Goal: Find specific page/section: Find specific page/section

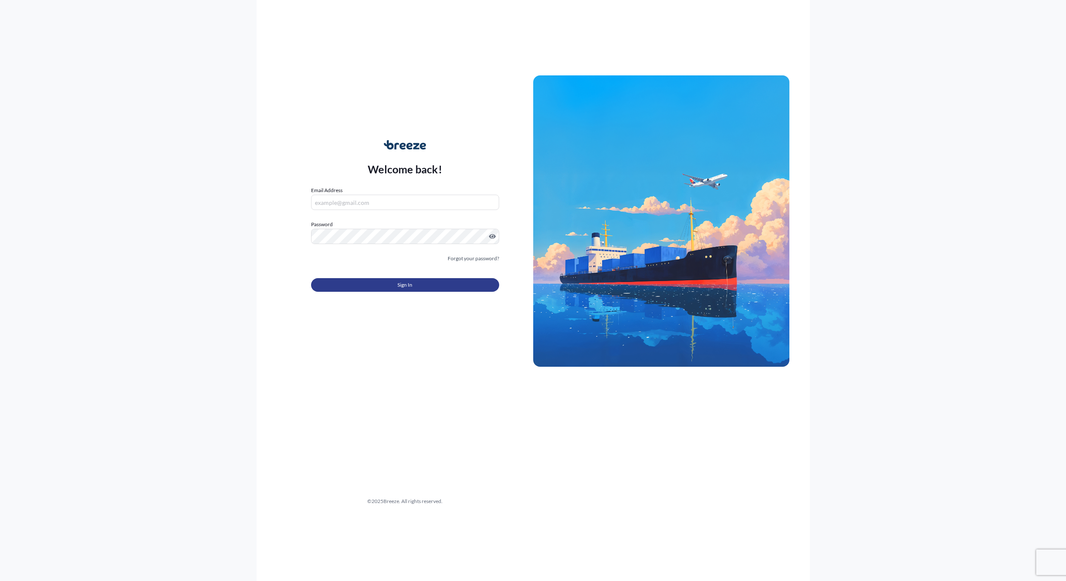
type input "[EMAIL_ADDRESS][DOMAIN_NAME]"
click at [374, 283] on button "Sign In" at bounding box center [405, 285] width 188 height 14
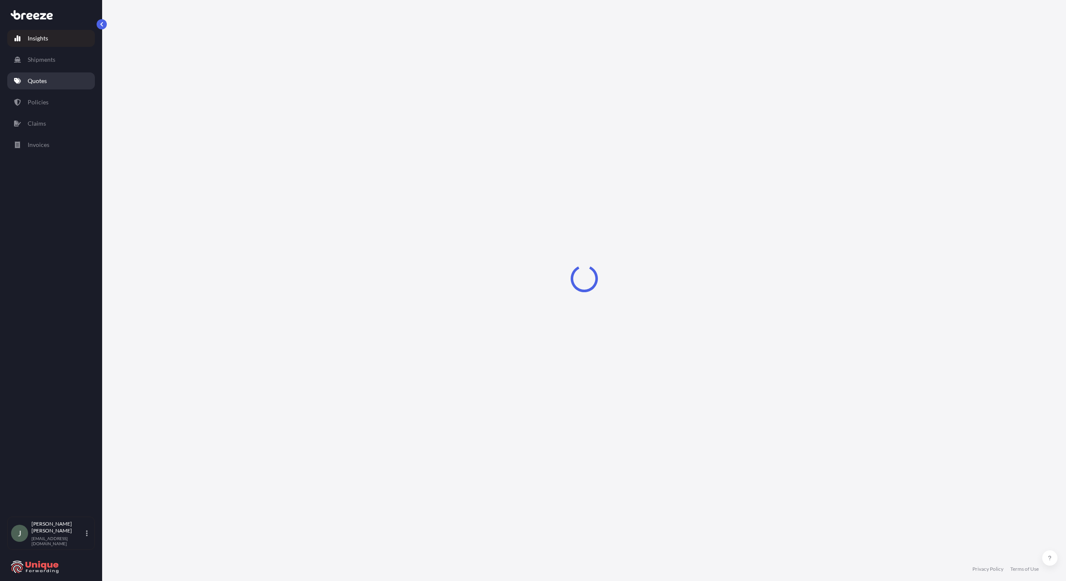
select select "2025"
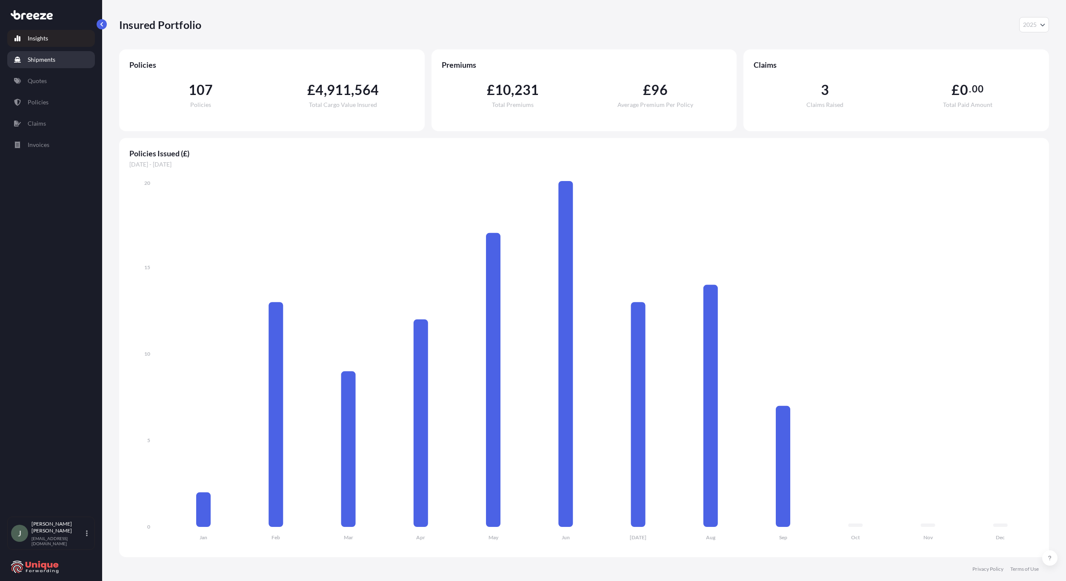
click at [44, 61] on p "Shipments" at bounding box center [42, 59] width 28 height 9
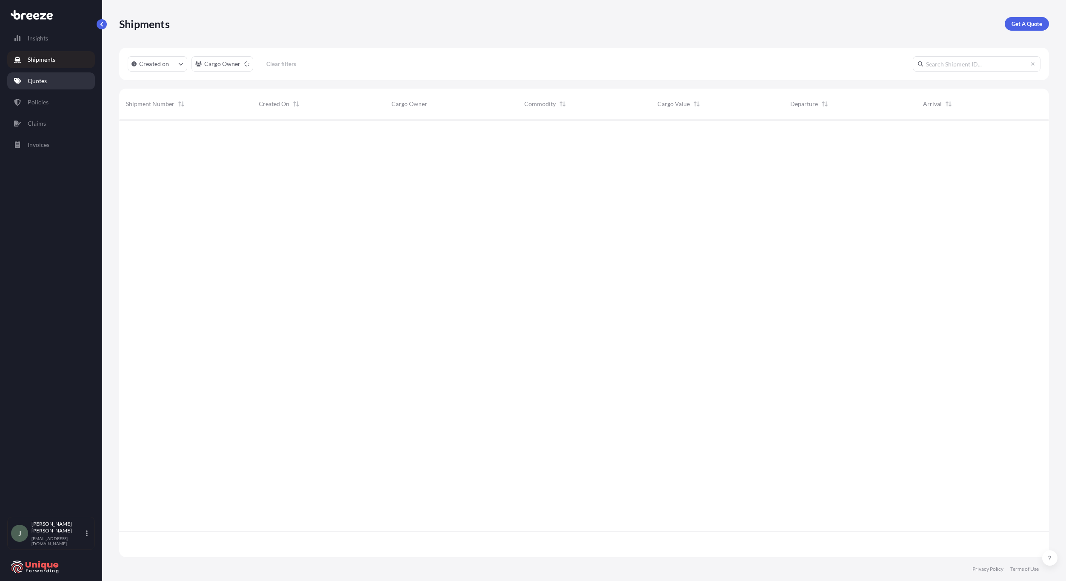
scroll to position [462, 924]
click at [39, 101] on p "Policies" at bounding box center [38, 102] width 21 height 9
click at [229, 66] on html "Insights Shipments Quotes Policies Claims Invoices J [PERSON_NAME] [EMAIL_ADDRE…" at bounding box center [533, 290] width 1066 height 581
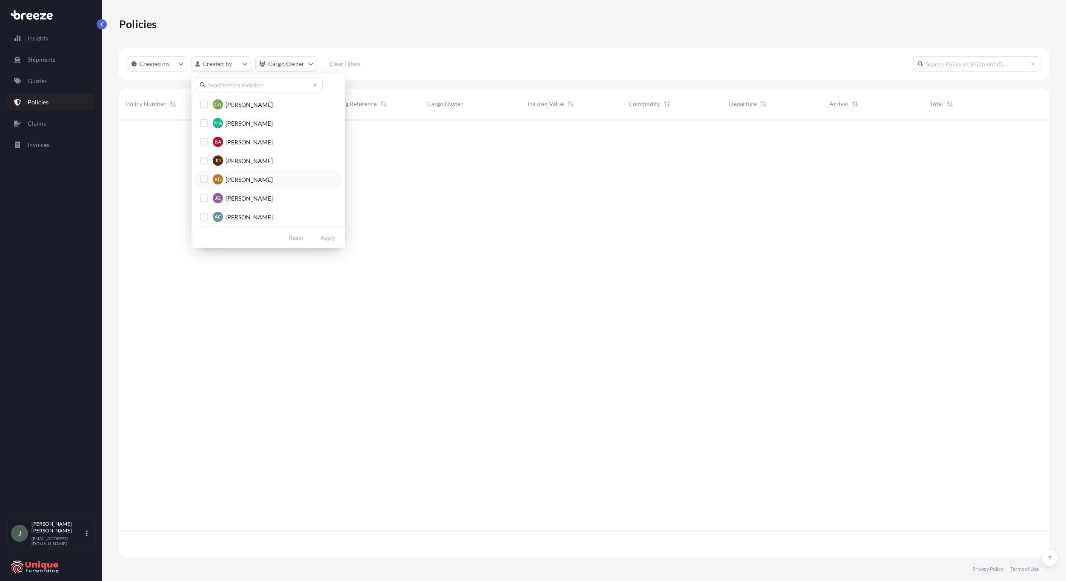
click at [231, 179] on span "[PERSON_NAME]" at bounding box center [249, 179] width 47 height 9
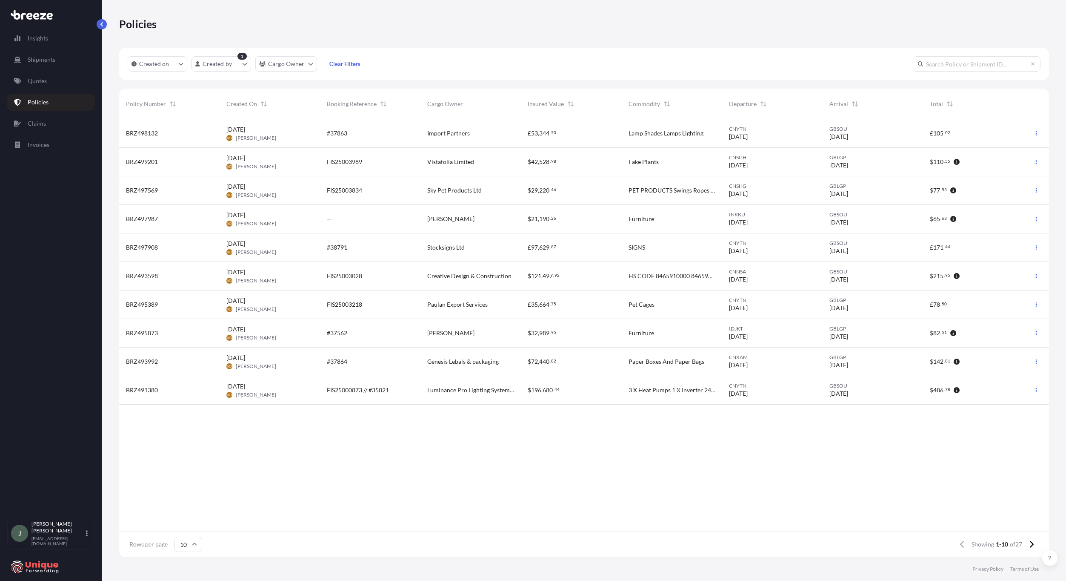
click at [293, 133] on div "[DATE] KD [PERSON_NAME]" at bounding box center [269, 133] width 87 height 16
